Goal: Transaction & Acquisition: Purchase product/service

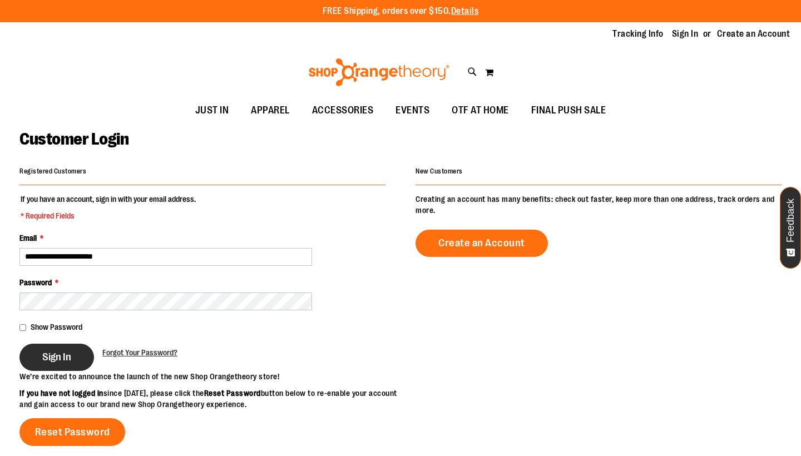
click at [51, 354] on span "Sign In" at bounding box center [56, 357] width 29 height 12
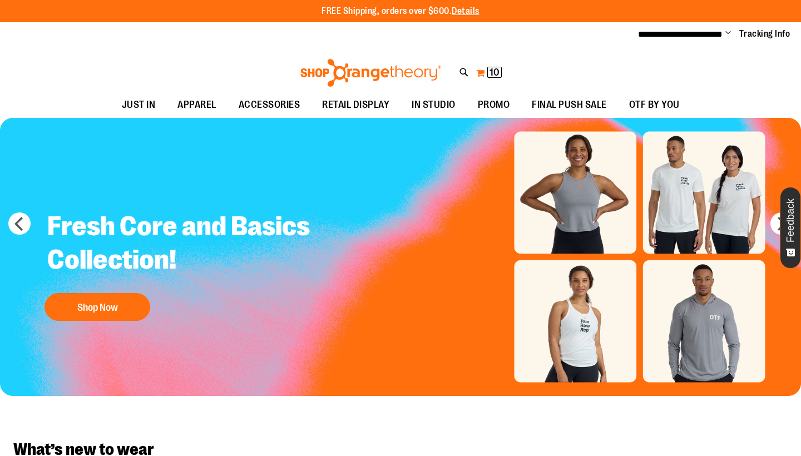
click at [494, 72] on span "10" at bounding box center [494, 72] width 10 height 11
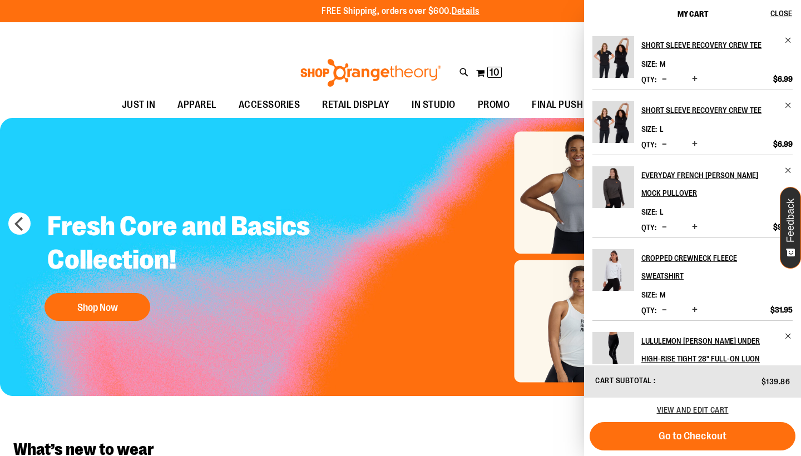
click at [664, 226] on span "Decrease product quantity" at bounding box center [664, 226] width 5 height 11
click at [781, 13] on span "Close" at bounding box center [781, 13] width 22 height 9
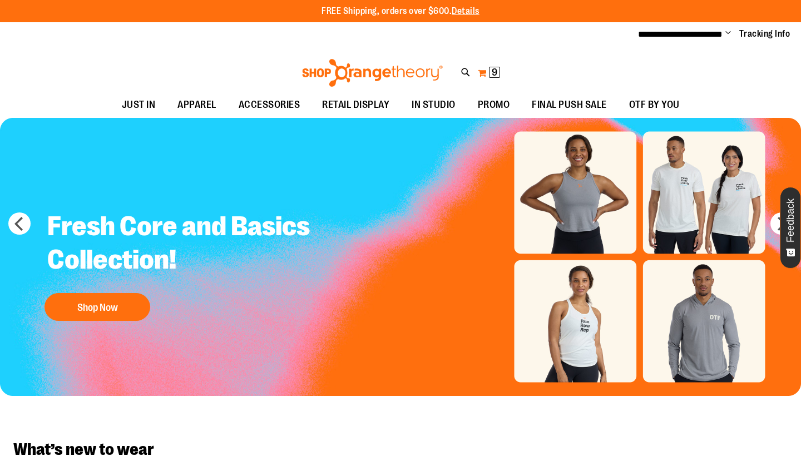
click at [492, 72] on span "9" at bounding box center [494, 72] width 6 height 11
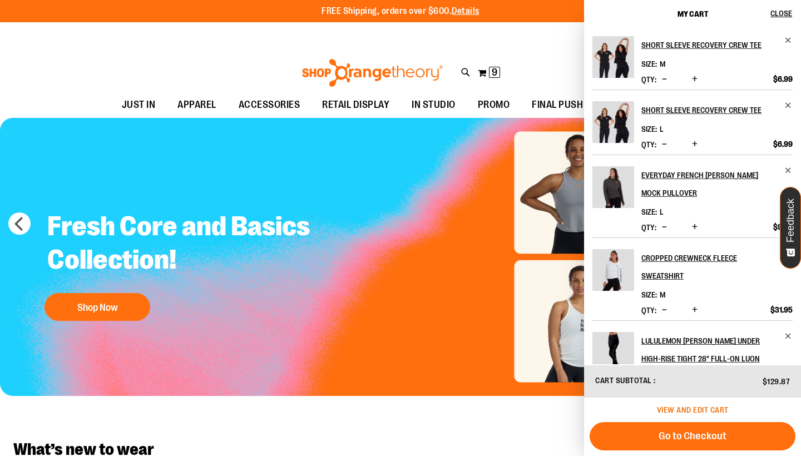
click at [688, 410] on span "View and edit cart" at bounding box center [693, 409] width 72 height 9
